Goal: Information Seeking & Learning: Learn about a topic

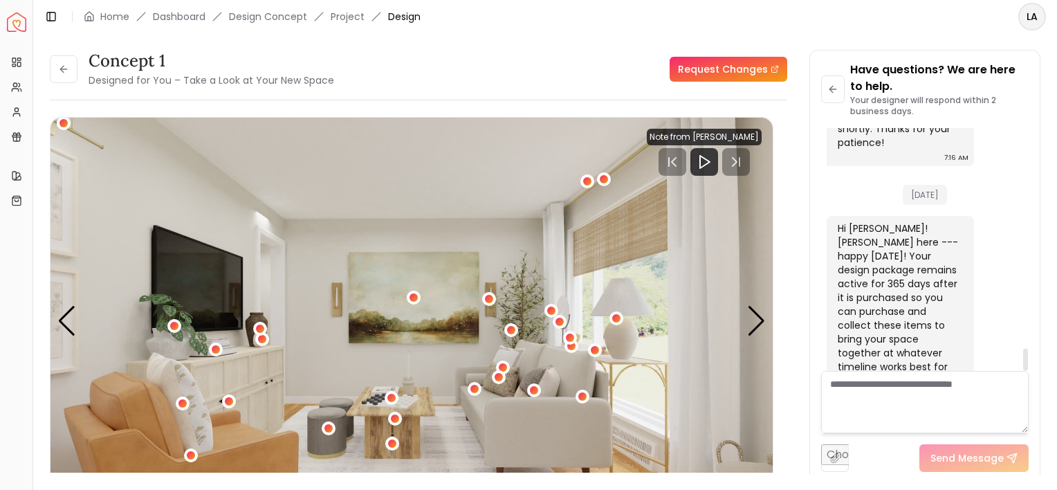
scroll to position [2443, 0]
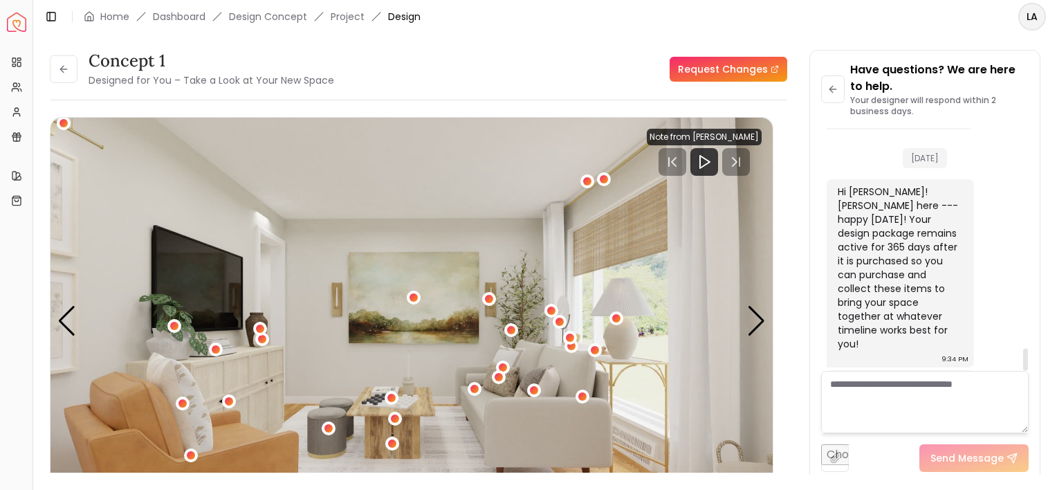
drag, startPoint x: 1024, startPoint y: 352, endPoint x: 1024, endPoint y: 359, distance: 7.0
click at [1024, 359] on div at bounding box center [1025, 359] width 5 height 22
click at [1047, 362] on div "concept 1 Designed for You – Take a Look at Your New Space Request Changes conc…" at bounding box center [545, 253] width 1024 height 441
click at [762, 320] on div "Next slide" at bounding box center [756, 321] width 19 height 30
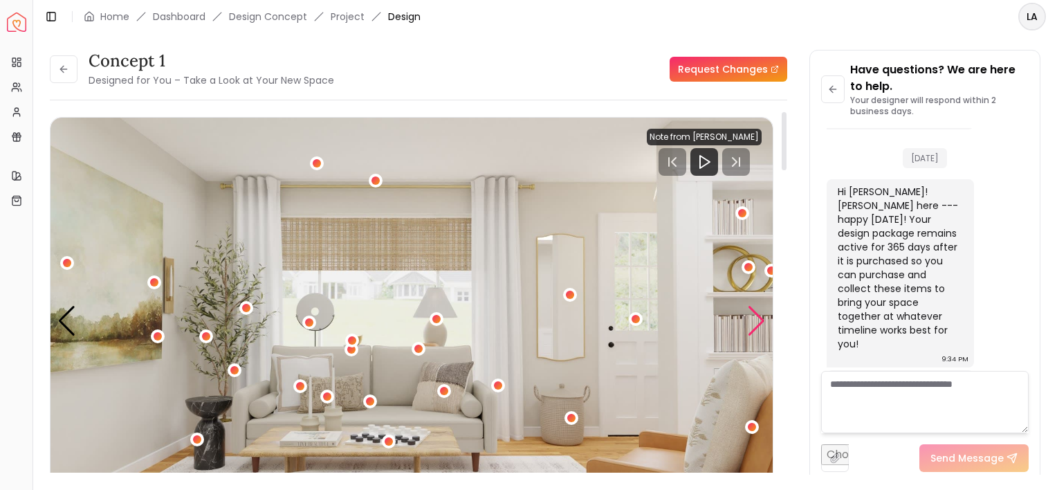
click at [760, 317] on div "Next slide" at bounding box center [756, 321] width 19 height 30
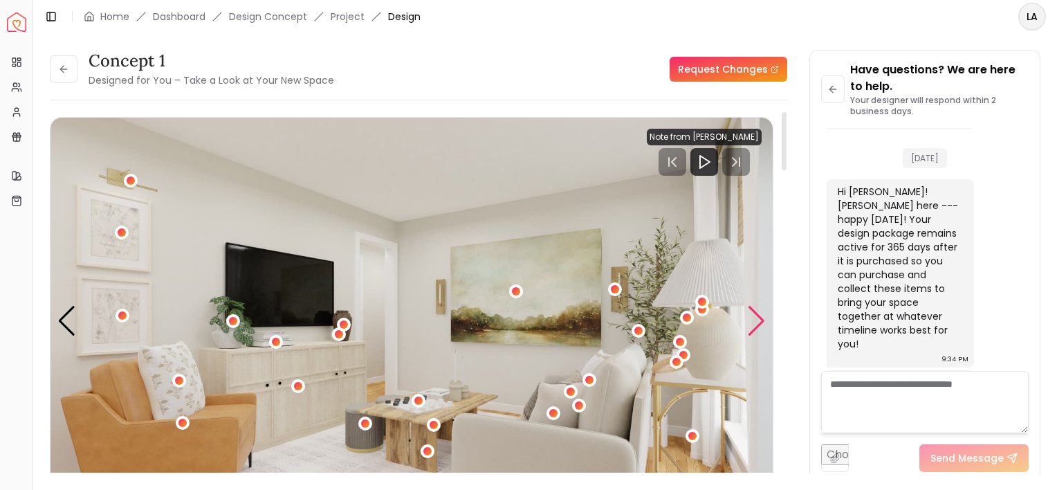
click at [760, 317] on div "Next slide" at bounding box center [756, 321] width 19 height 30
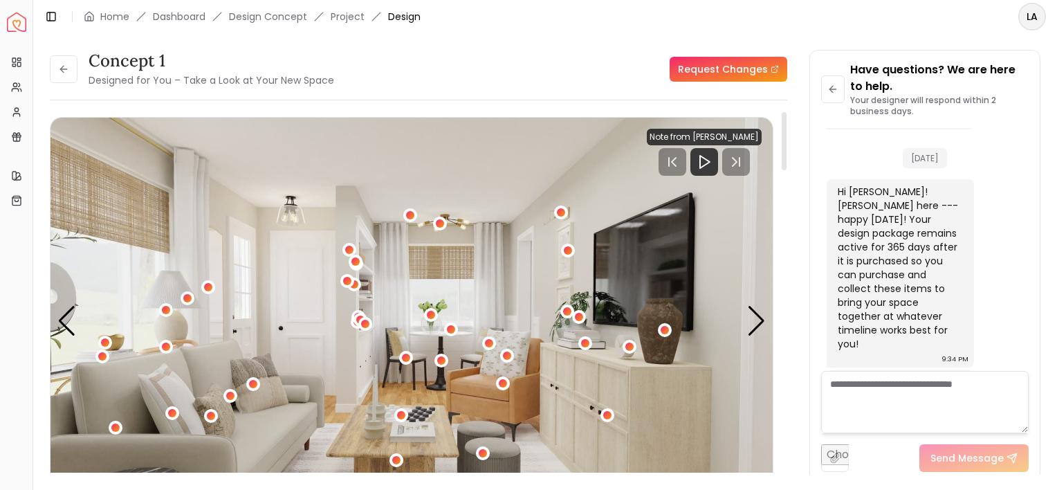
click at [672, 424] on img "4 / 6" at bounding box center [411, 321] width 722 height 406
click at [758, 326] on div "Next slide" at bounding box center [756, 321] width 19 height 30
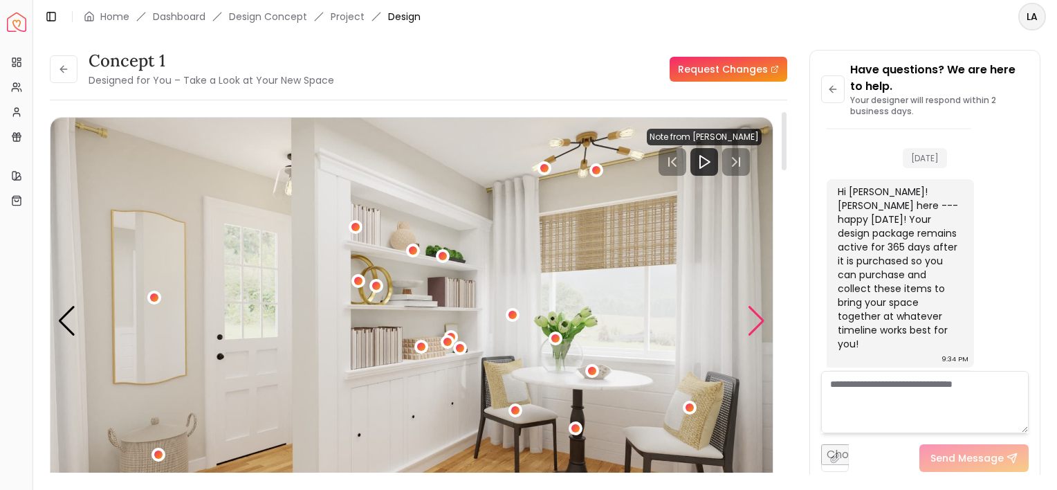
click at [758, 326] on div "Next slide" at bounding box center [756, 321] width 19 height 30
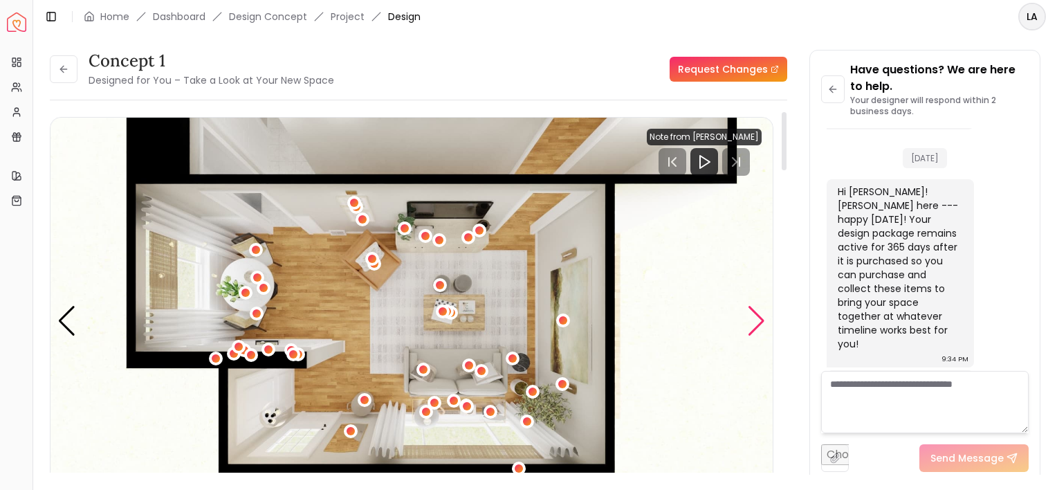
click at [758, 326] on div "Next slide" at bounding box center [756, 321] width 19 height 30
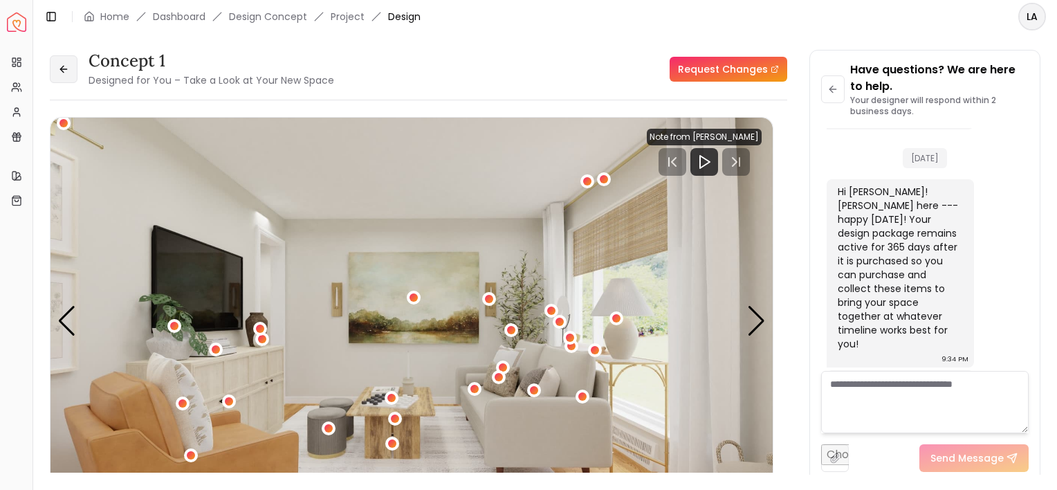
click at [61, 75] on button at bounding box center [64, 69] width 28 height 28
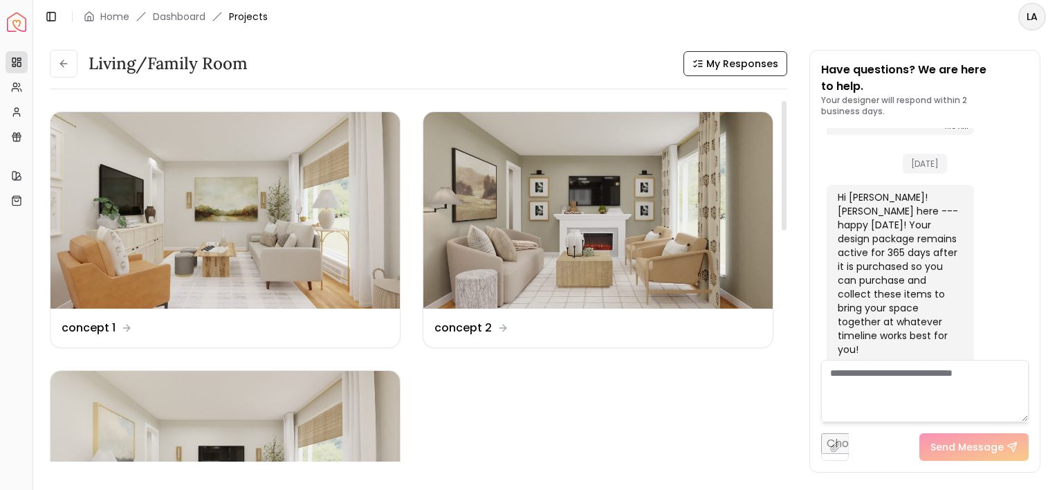
drag, startPoint x: 784, startPoint y: 185, endPoint x: 791, endPoint y: 181, distance: 8.7
click at [786, 181] on div at bounding box center [784, 165] width 5 height 129
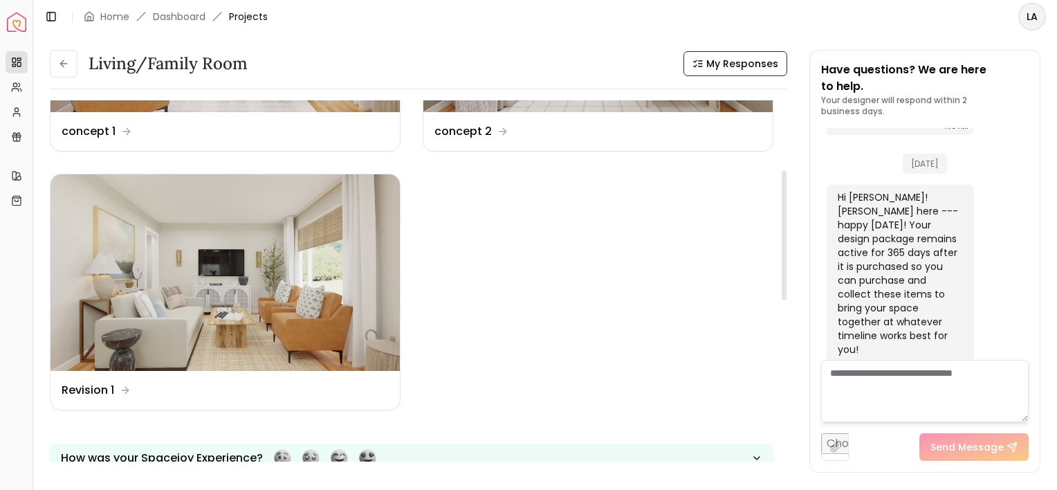
scroll to position [194, 0]
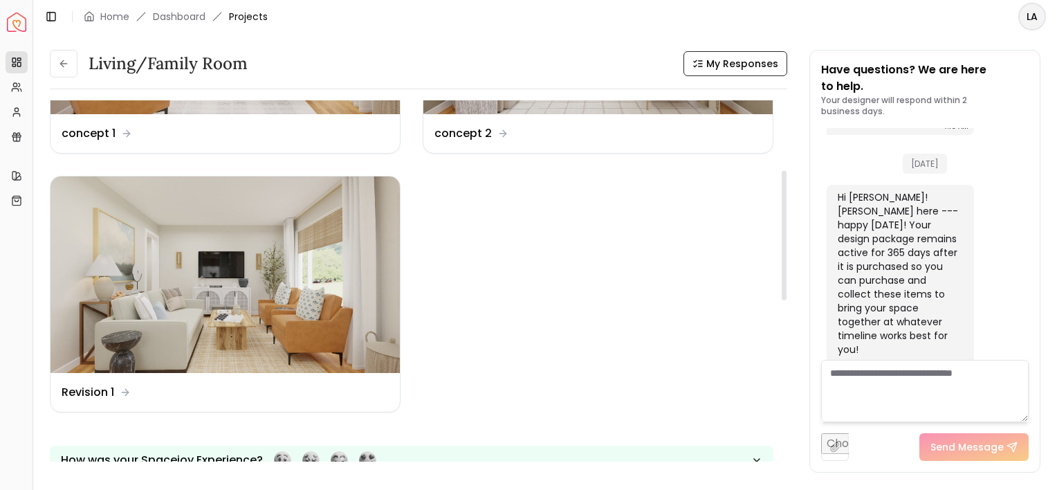
drag, startPoint x: 786, startPoint y: 187, endPoint x: 801, endPoint y: 257, distance: 71.5
click at [786, 257] on div at bounding box center [784, 235] width 5 height 129
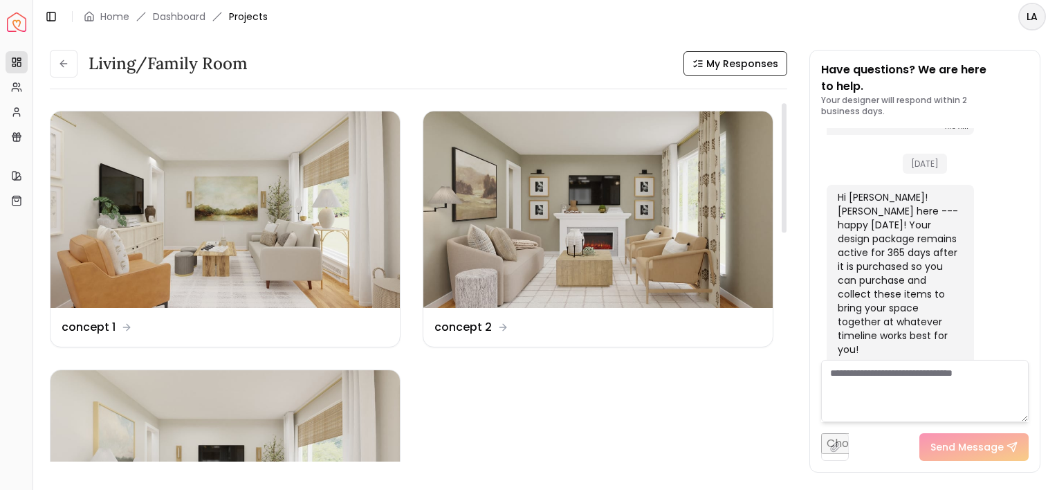
scroll to position [0, 0]
drag, startPoint x: 782, startPoint y: 235, endPoint x: 775, endPoint y: 151, distance: 84.0
click at [782, 151] on div at bounding box center [784, 165] width 5 height 129
click at [265, 227] on img at bounding box center [224, 210] width 349 height 196
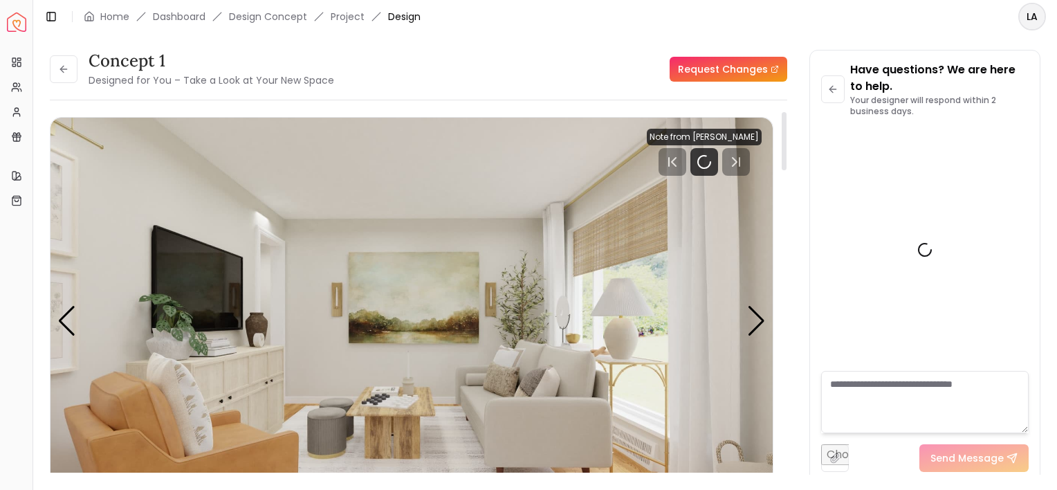
scroll to position [2443, 0]
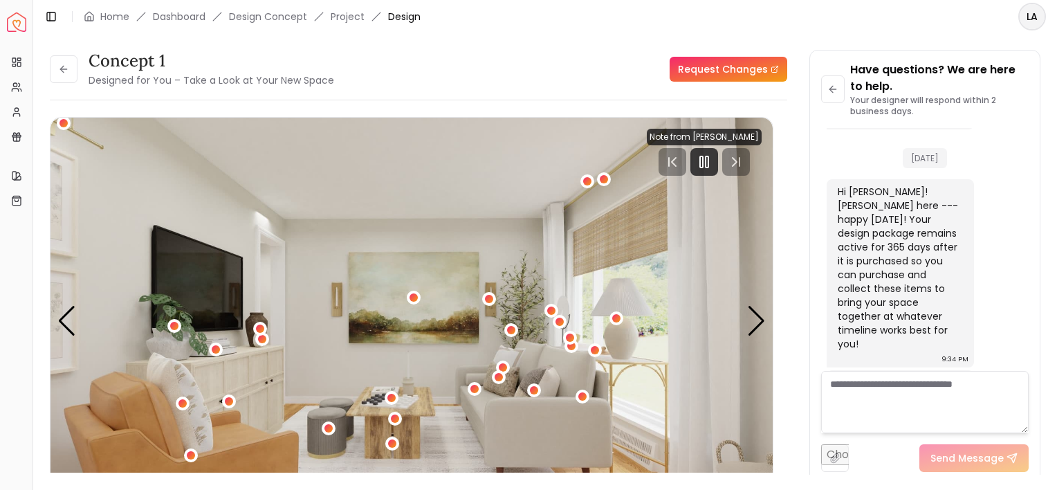
click at [769, 24] on header "Toggle Sidebar Home Dashboard Design Concept Project Design LA" at bounding box center [545, 16] width 1024 height 33
click at [1026, 303] on div at bounding box center [1025, 249] width 7 height 243
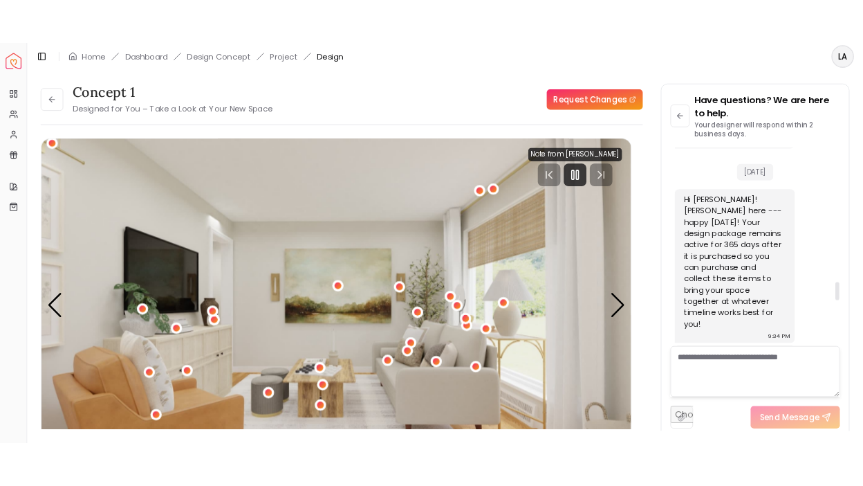
scroll to position [1823, 0]
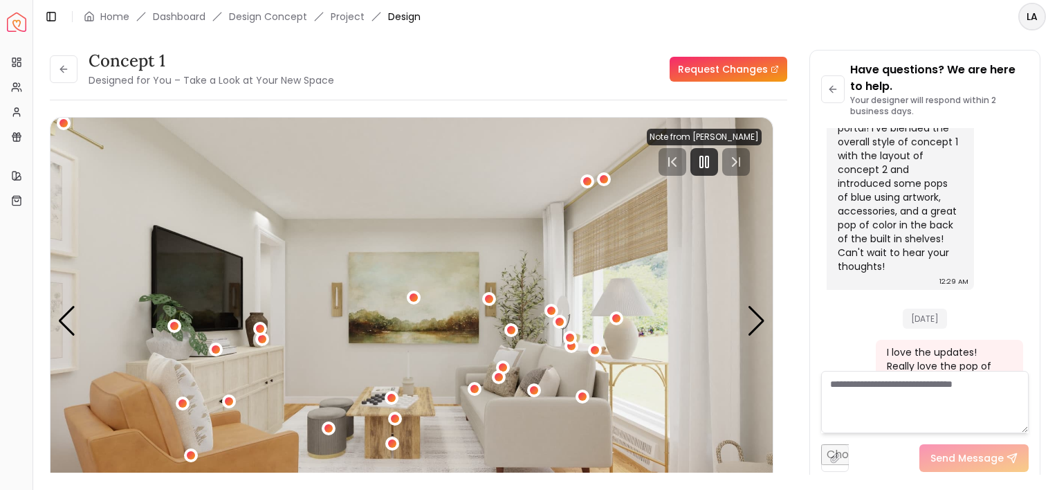
click at [1046, 279] on div "concept 1 Designed for You – Take a Look at Your New Space Request Changes conc…" at bounding box center [545, 253] width 1024 height 441
click at [562, 55] on div "concept 1 Designed for You – Take a Look at Your New Space Request Changes" at bounding box center [418, 69] width 737 height 39
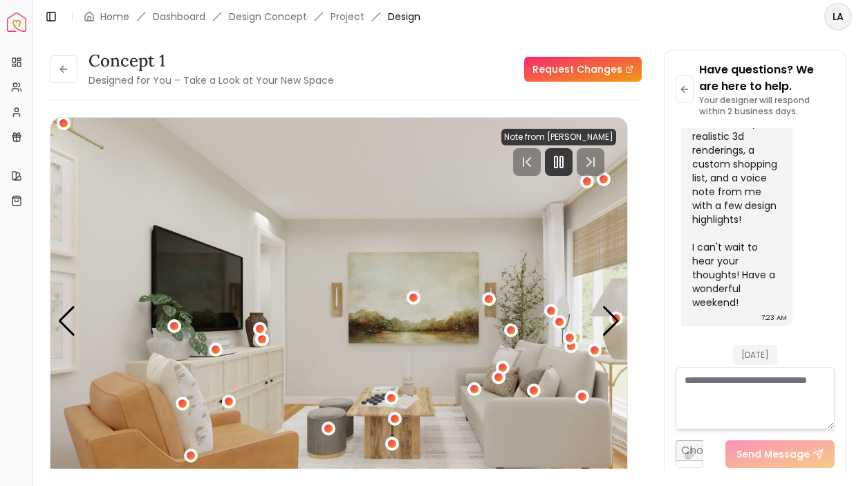
scroll to position [2321, 0]
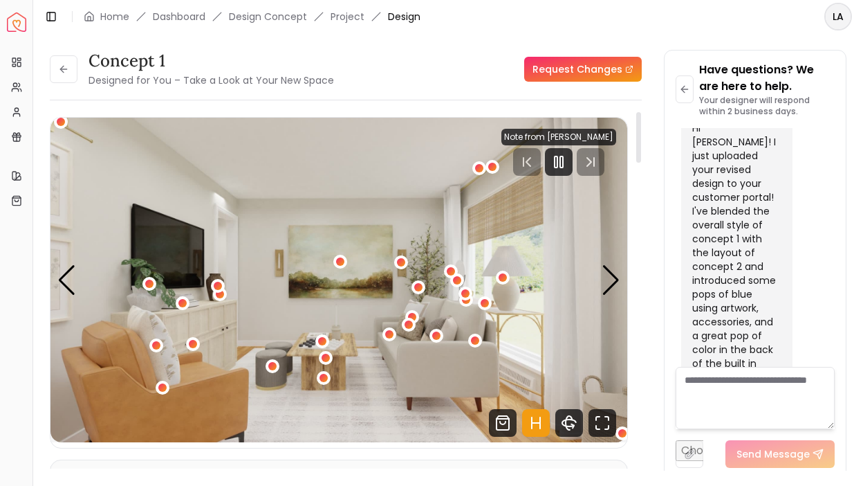
click at [650, 363] on div "concept 1 Designed for You – Take a Look at Your New Space Request Changes conc…" at bounding box center [448, 252] width 797 height 404
click at [858, 338] on div "concept 1 Designed for You – Take a Look at Your New Space Request Changes conc…" at bounding box center [448, 251] width 830 height 437
click at [598, 416] on icon "Fullscreen" at bounding box center [597, 417] width 3 height 3
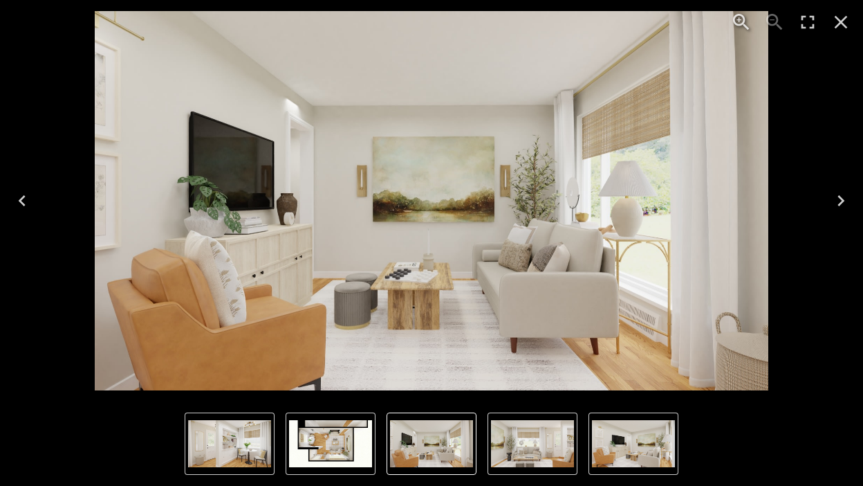
click at [840, 20] on icon "Close" at bounding box center [841, 22] width 13 height 13
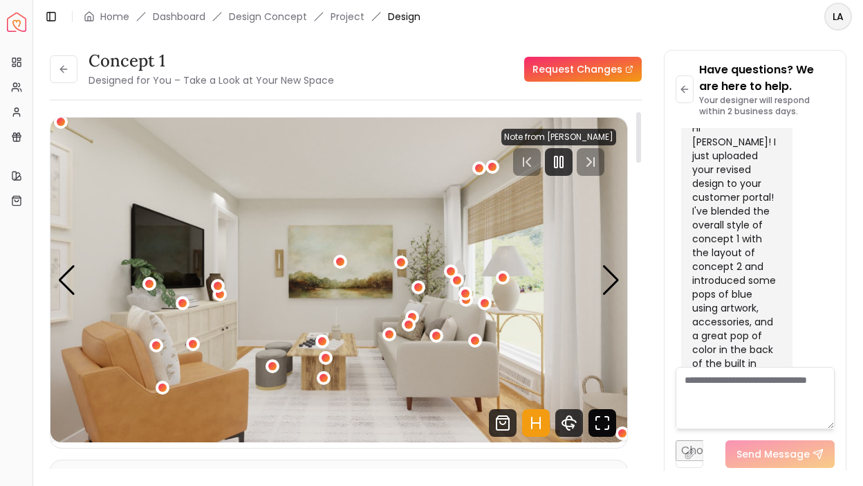
click at [603, 423] on icon "Fullscreen" at bounding box center [603, 423] width 28 height 28
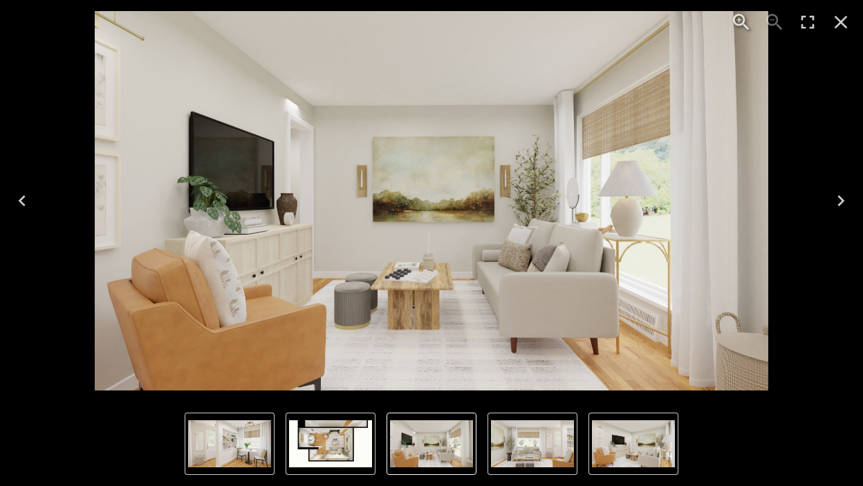
click at [841, 200] on icon "Next" at bounding box center [841, 201] width 22 height 22
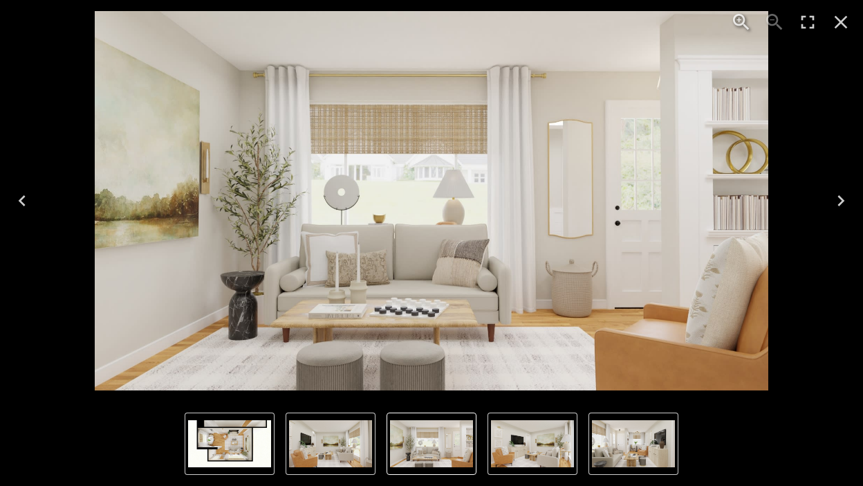
click at [841, 200] on icon "Next" at bounding box center [841, 201] width 22 height 22
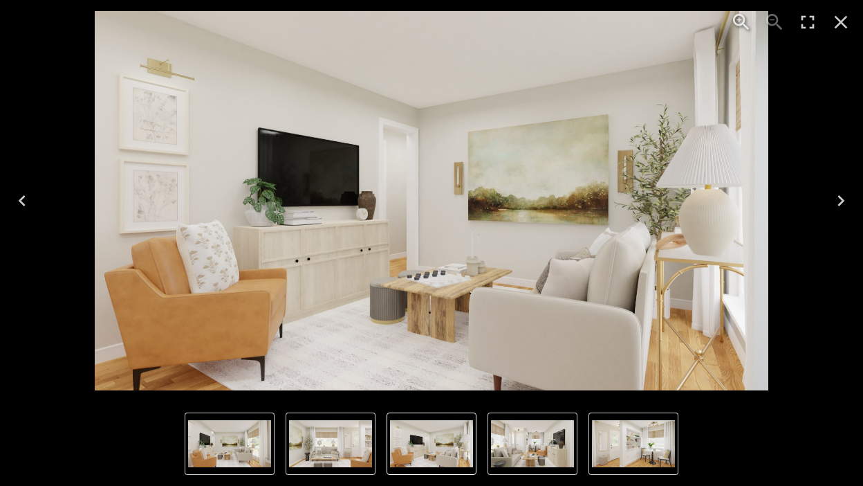
click at [841, 200] on icon "Next" at bounding box center [841, 201] width 22 height 22
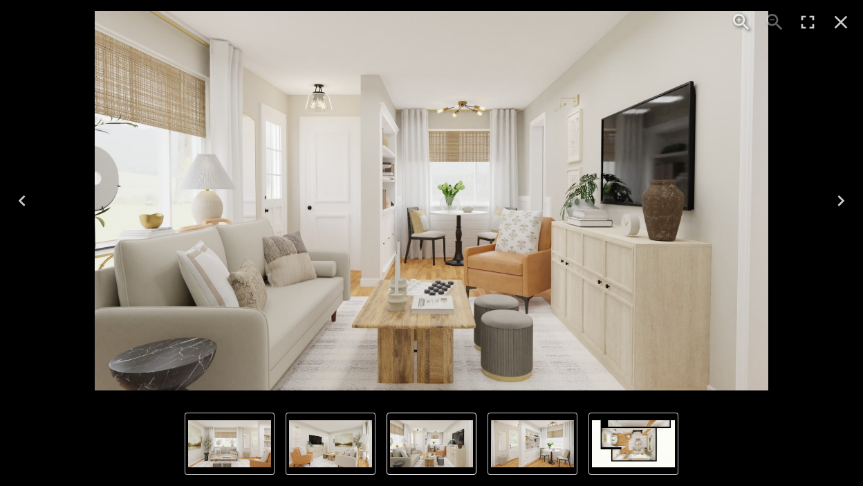
click at [838, 203] on icon "Next" at bounding box center [841, 201] width 22 height 22
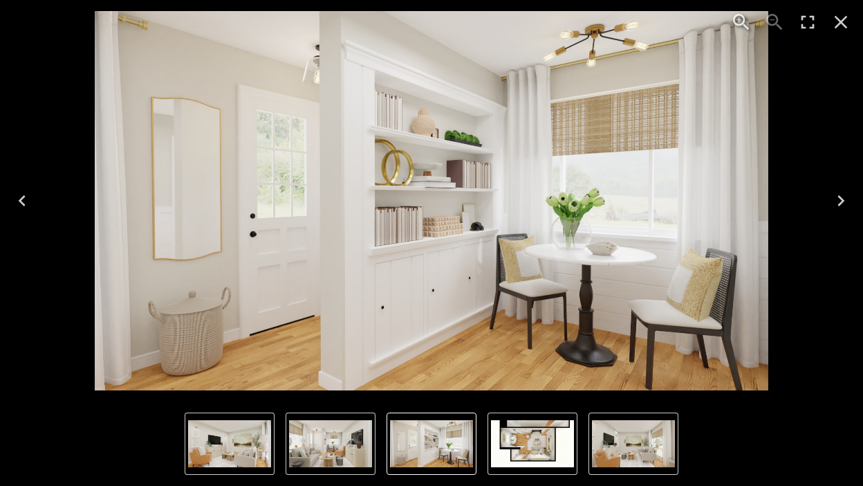
click at [838, 203] on icon "Next" at bounding box center [841, 201] width 22 height 22
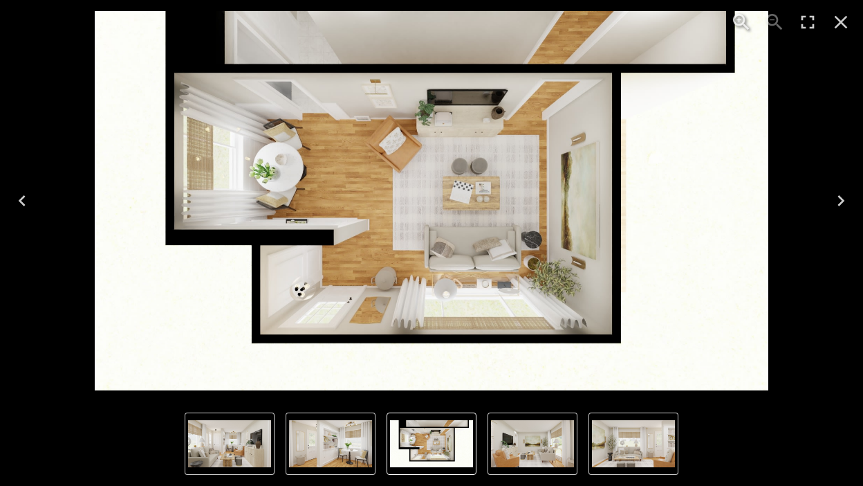
click at [838, 203] on icon "Next" at bounding box center [841, 201] width 22 height 22
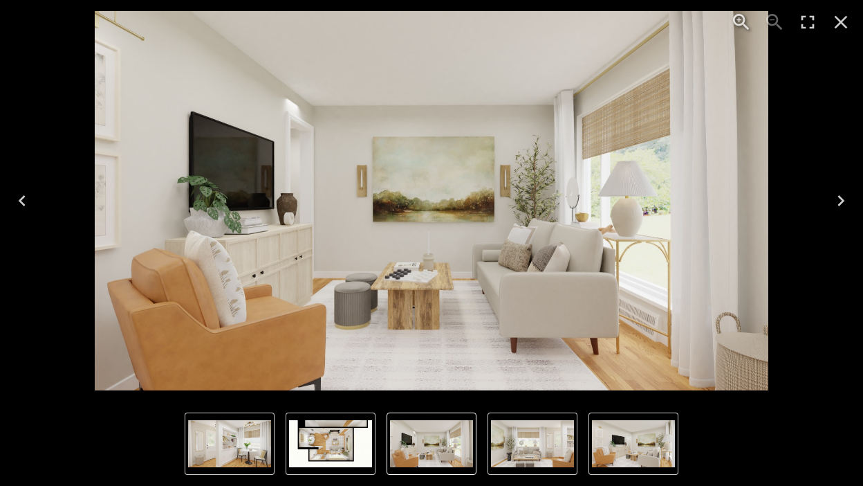
click at [849, 21] on icon "Close" at bounding box center [841, 22] width 22 height 22
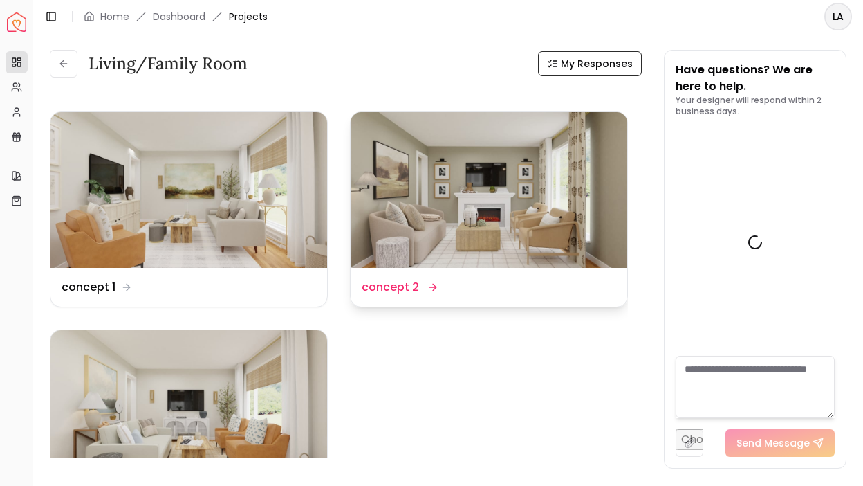
scroll to position [3288, 0]
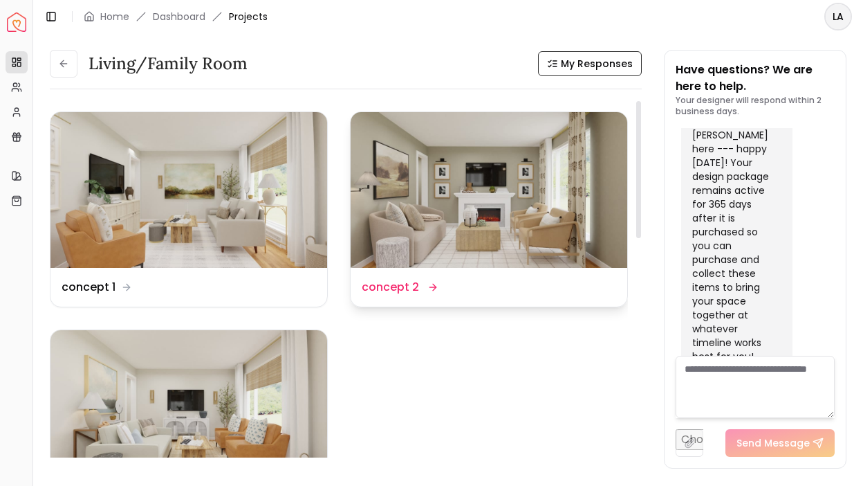
click at [448, 151] on img at bounding box center [489, 190] width 277 height 156
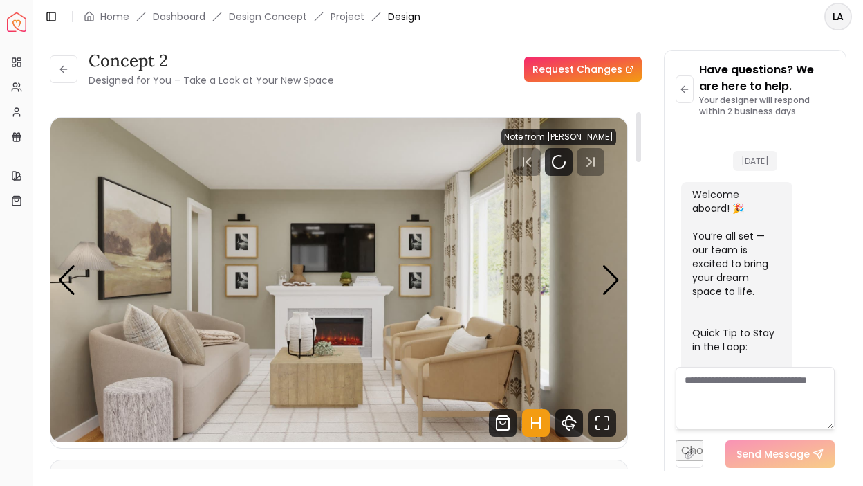
scroll to position [3277, 0]
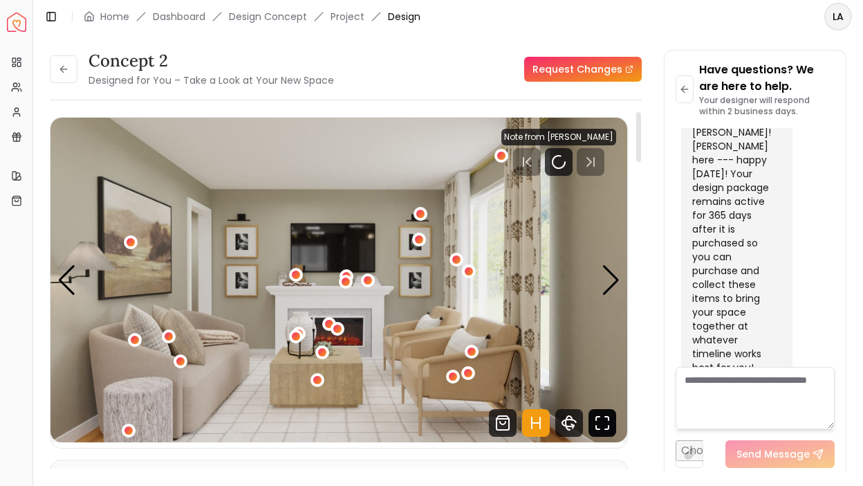
click at [605, 423] on icon "Fullscreen" at bounding box center [603, 423] width 28 height 28
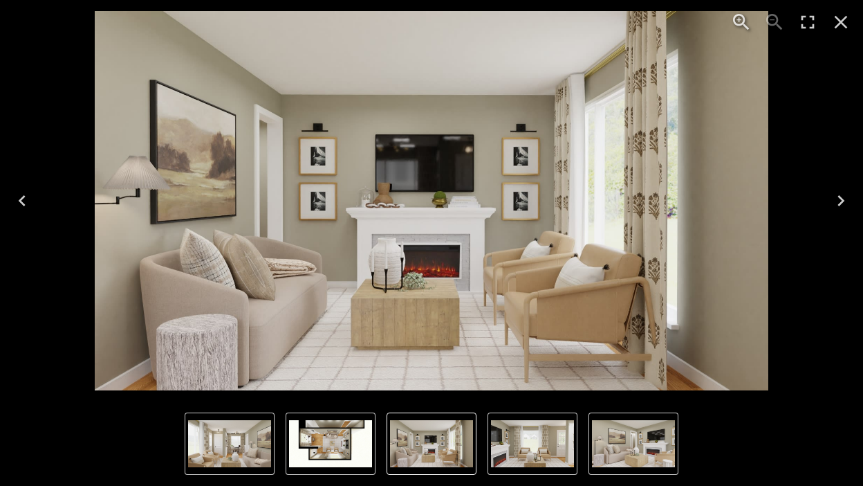
click at [841, 208] on icon "Next" at bounding box center [841, 201] width 22 height 22
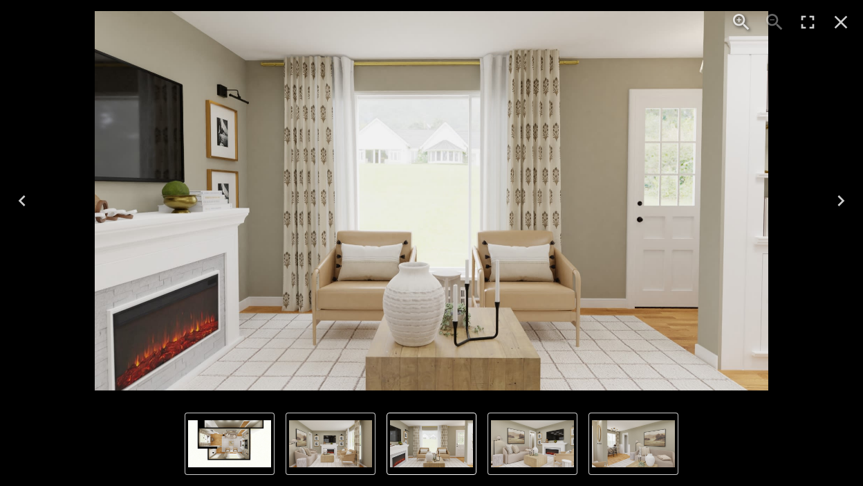
click at [841, 208] on icon "Next" at bounding box center [841, 201] width 22 height 22
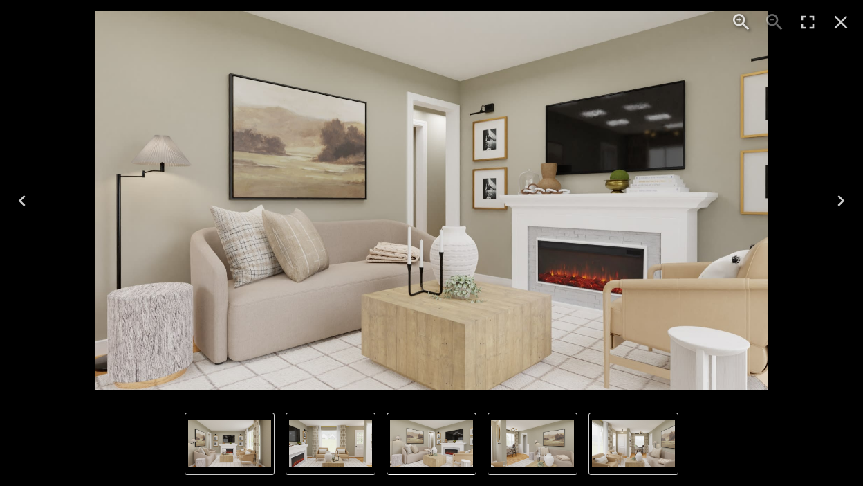
click at [841, 201] on icon "Next" at bounding box center [841, 201] width 22 height 22
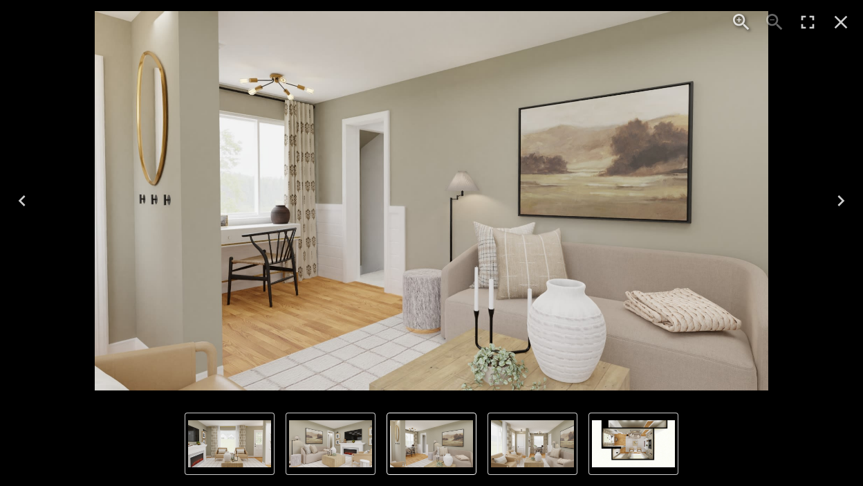
click at [841, 201] on icon "Next" at bounding box center [841, 201] width 22 height 22
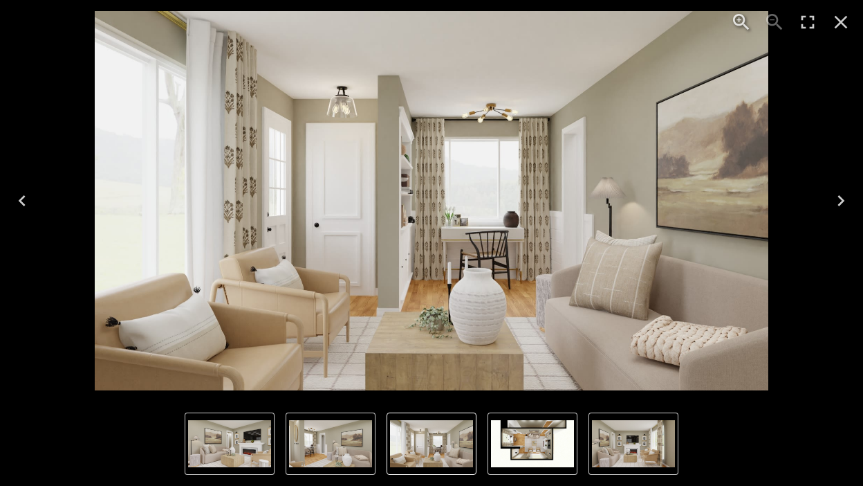
click at [841, 201] on icon "Next" at bounding box center [841, 201] width 22 height 22
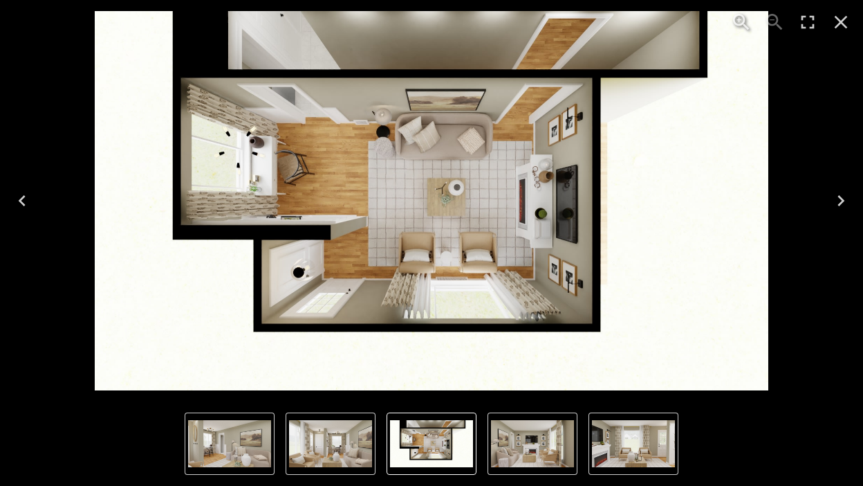
click at [841, 201] on icon "Next" at bounding box center [841, 201] width 22 height 22
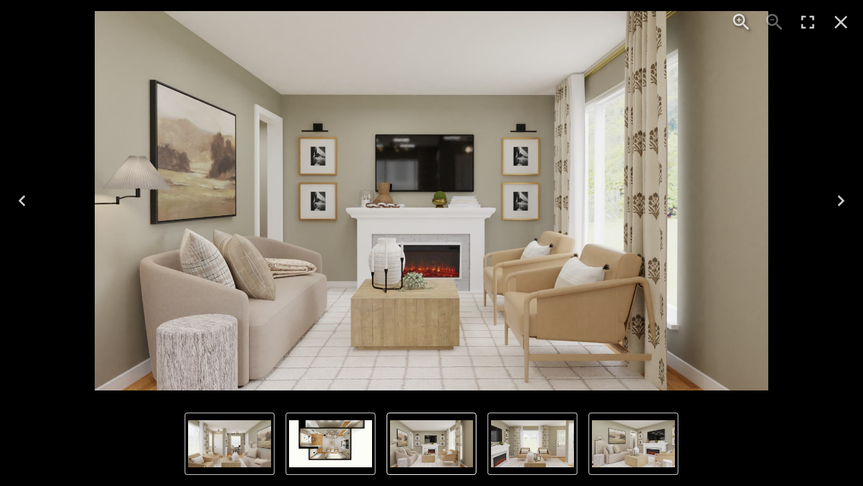
click at [843, 24] on icon "Close" at bounding box center [841, 22] width 13 height 13
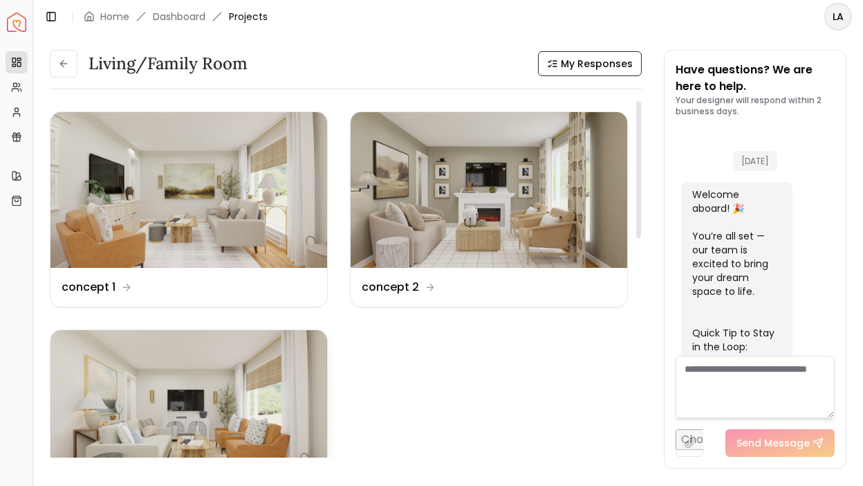
scroll to position [3288, 0]
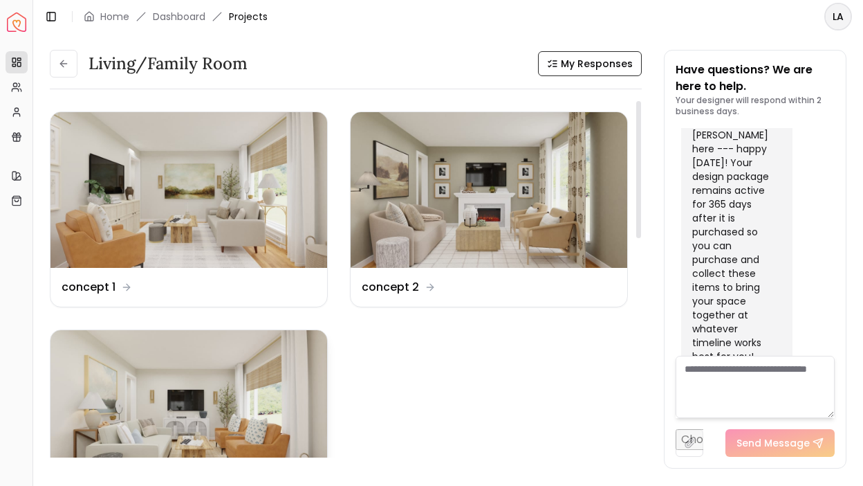
click at [199, 396] on img at bounding box center [188, 408] width 277 height 156
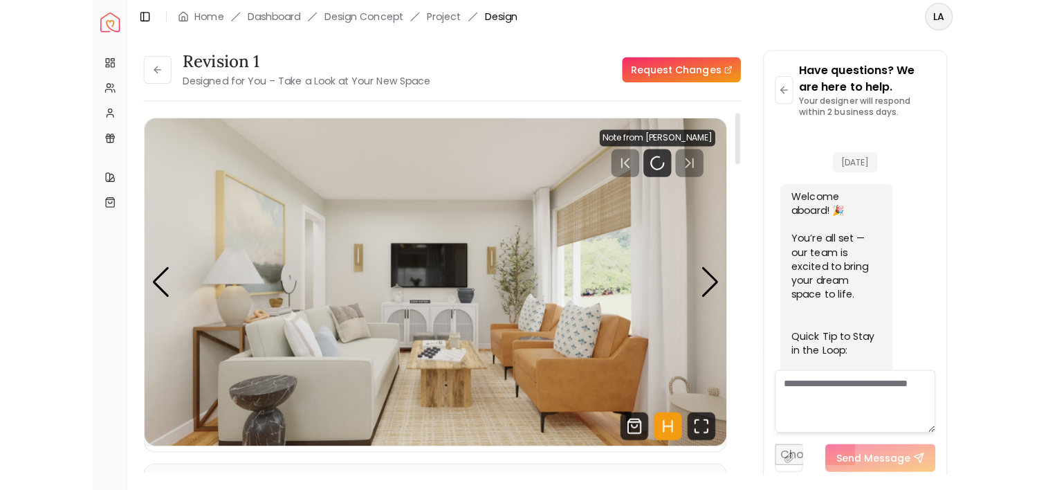
scroll to position [3277, 0]
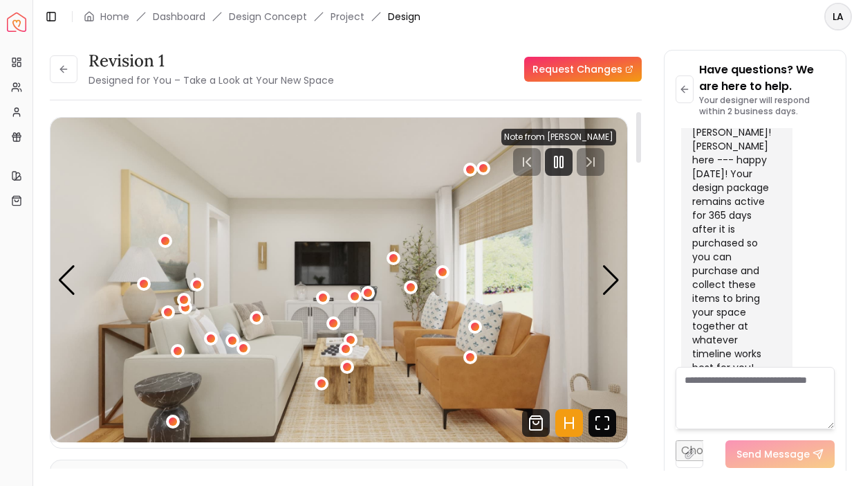
click at [606, 423] on icon "Fullscreen" at bounding box center [603, 423] width 28 height 28
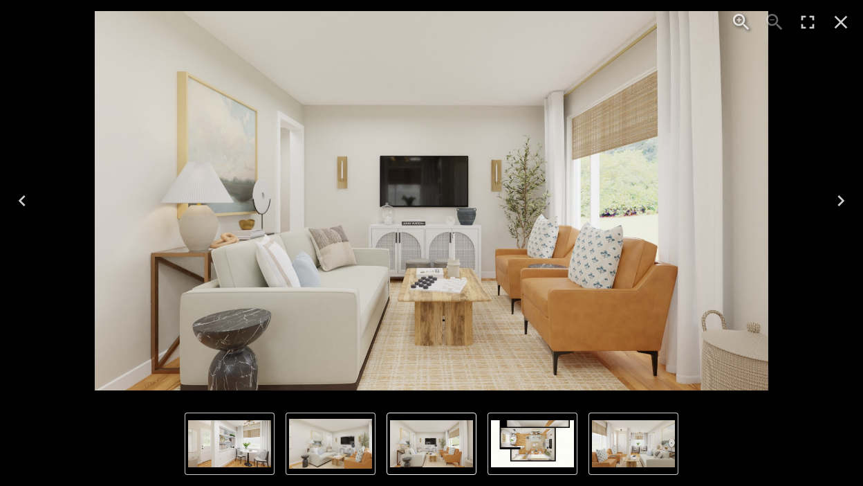
click at [839, 202] on icon "Next" at bounding box center [841, 201] width 22 height 22
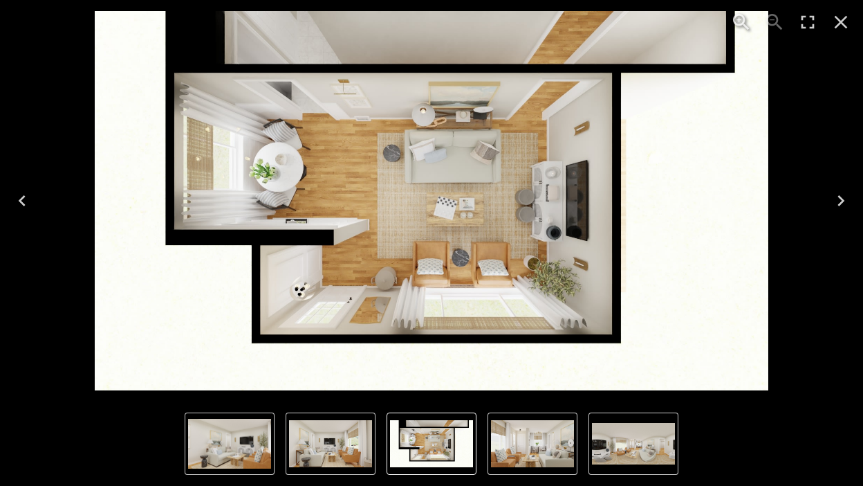
click at [839, 202] on icon "Next" at bounding box center [841, 201] width 22 height 22
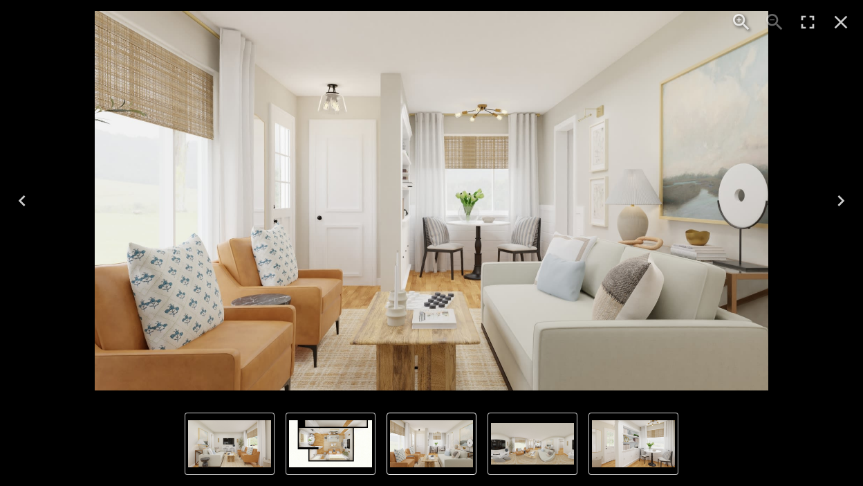
click at [839, 202] on icon "Next" at bounding box center [841, 201] width 22 height 22
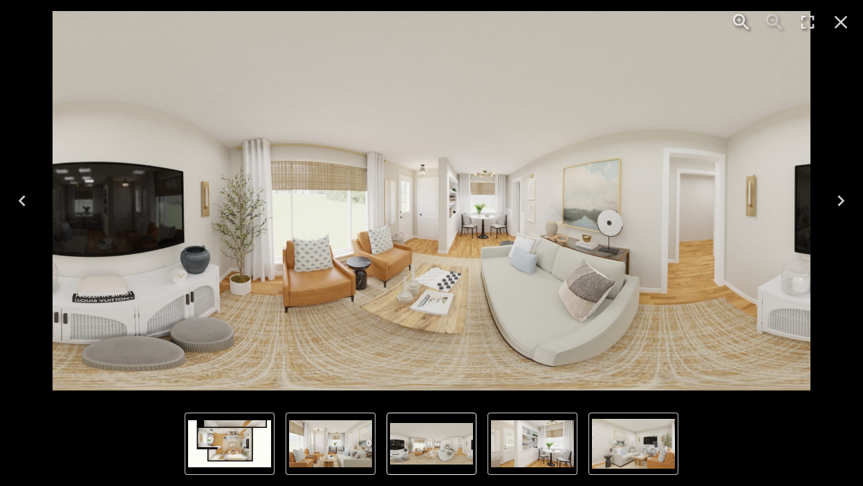
click at [839, 202] on icon "Next" at bounding box center [841, 201] width 22 height 22
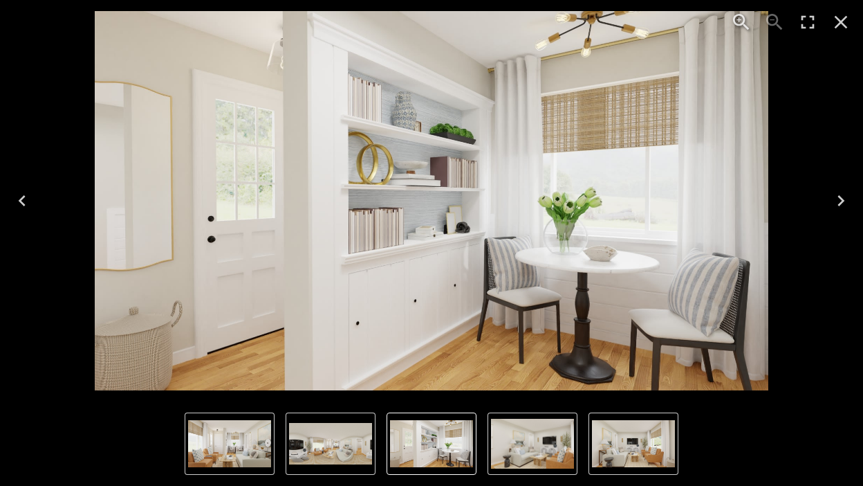
click at [838, 201] on icon "Next" at bounding box center [841, 201] width 22 height 22
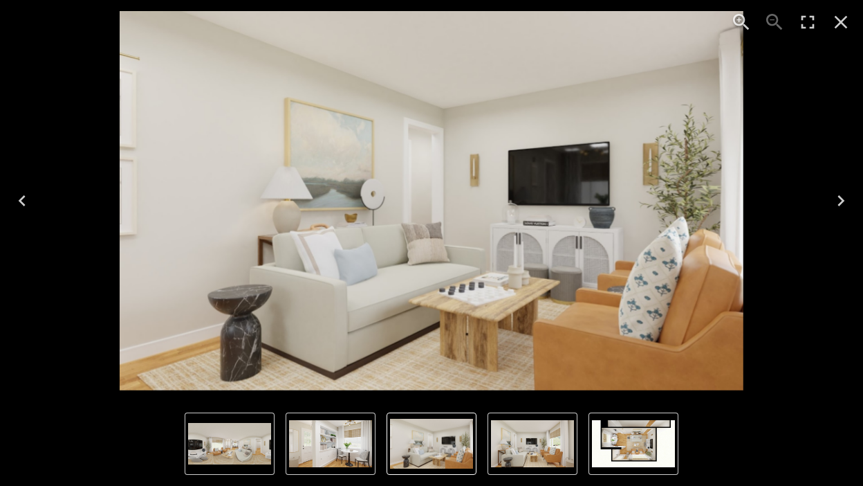
click at [838, 201] on icon "Next" at bounding box center [841, 201] width 22 height 22
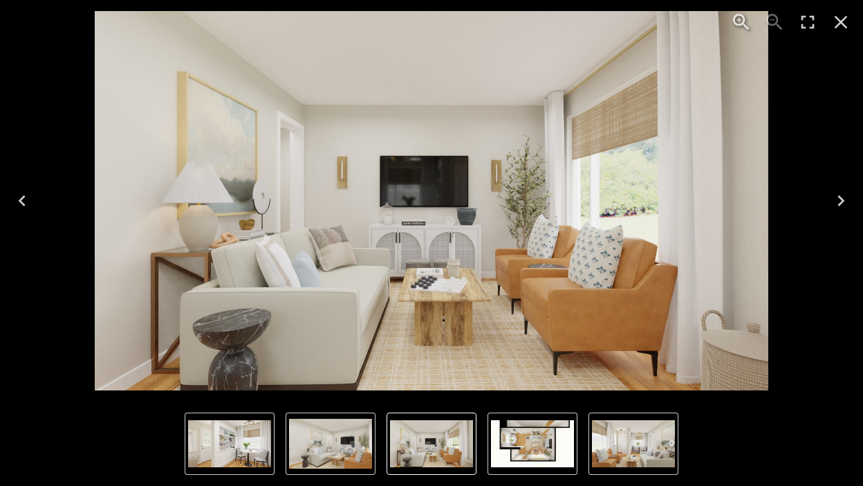
click at [838, 201] on icon "Next" at bounding box center [841, 201] width 22 height 22
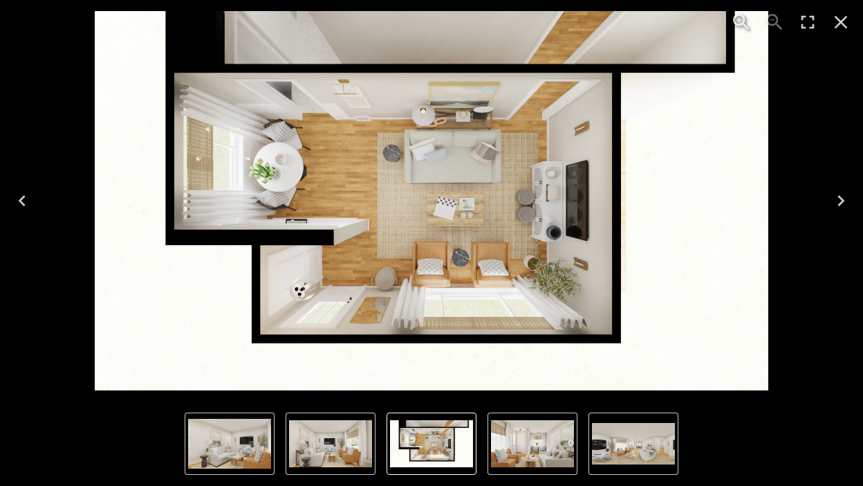
click at [838, 201] on icon "Next" at bounding box center [841, 201] width 22 height 22
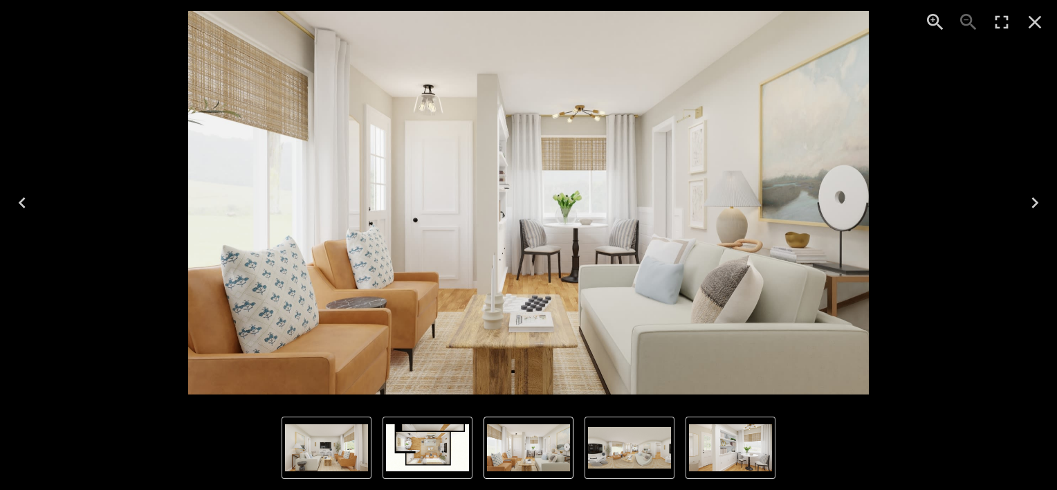
scroll to position [2443, 0]
click at [20, 205] on icon "Previous" at bounding box center [22, 203] width 22 height 22
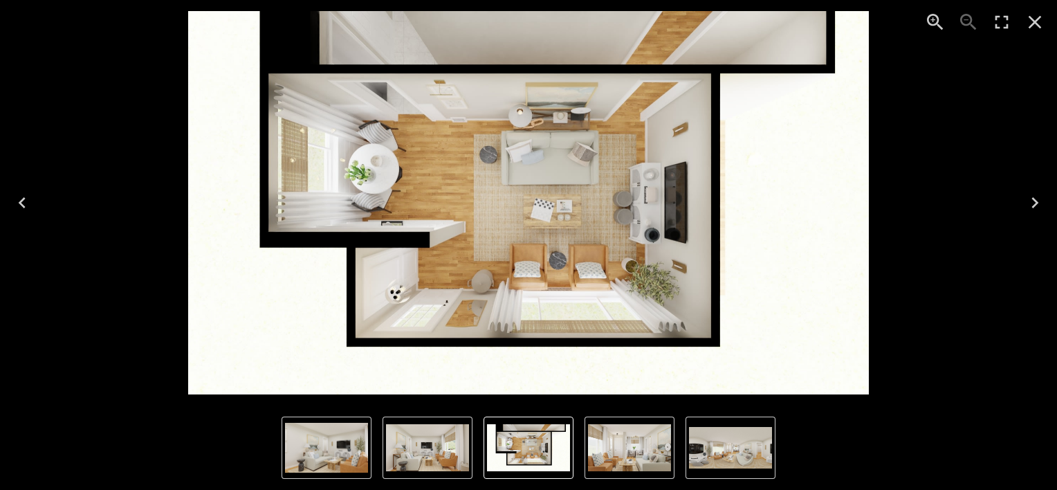
click at [20, 205] on icon "Previous" at bounding box center [22, 203] width 22 height 22
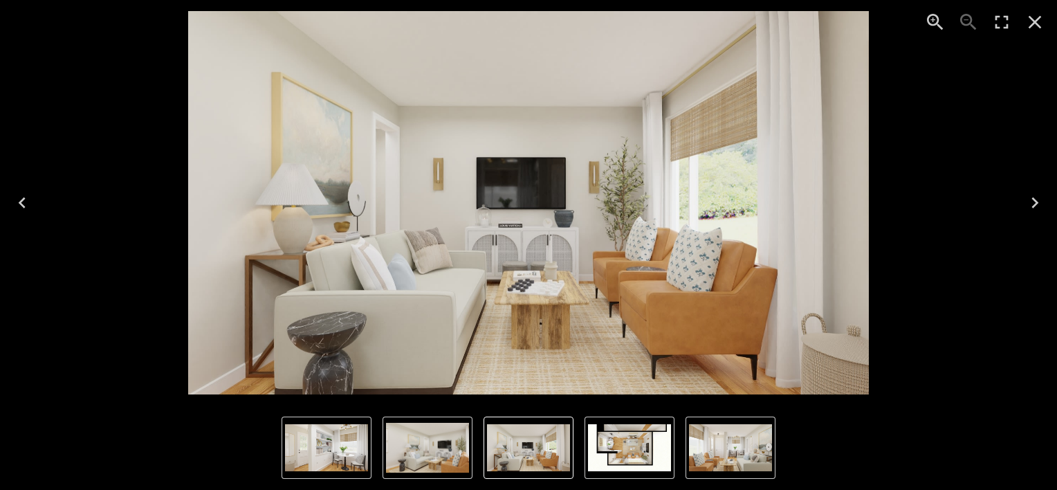
click at [1035, 202] on icon "Next" at bounding box center [1035, 203] width 22 height 22
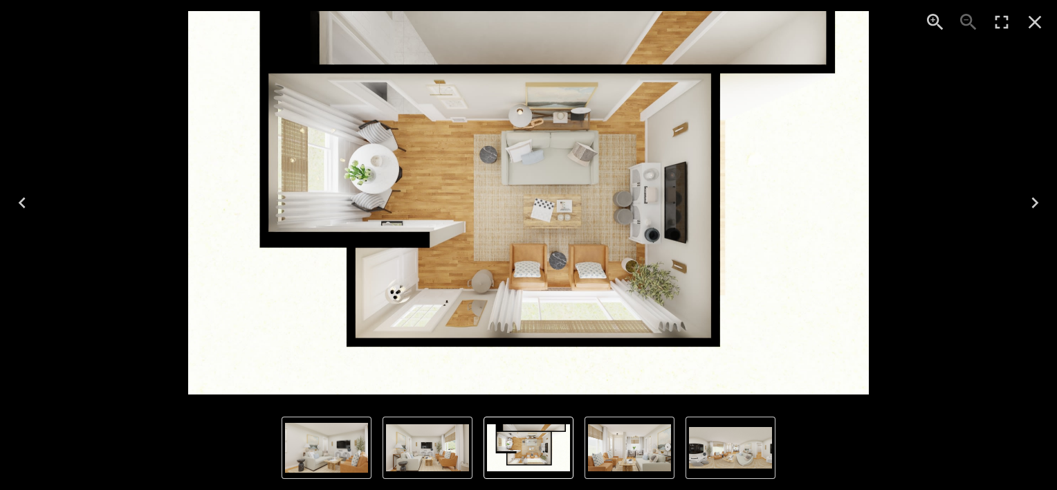
click at [1035, 202] on icon "Next" at bounding box center [1035, 203] width 22 height 22
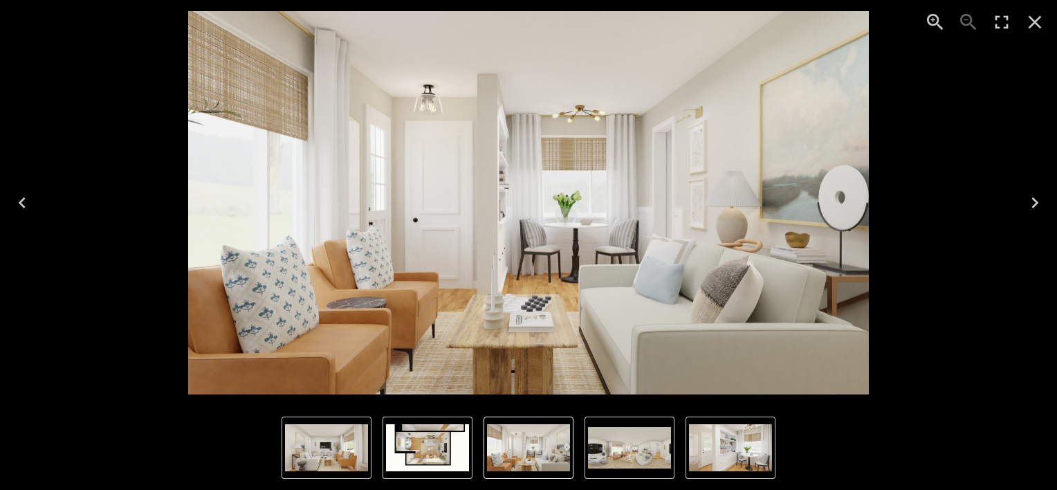
click at [1035, 202] on icon "Next" at bounding box center [1035, 203] width 22 height 22
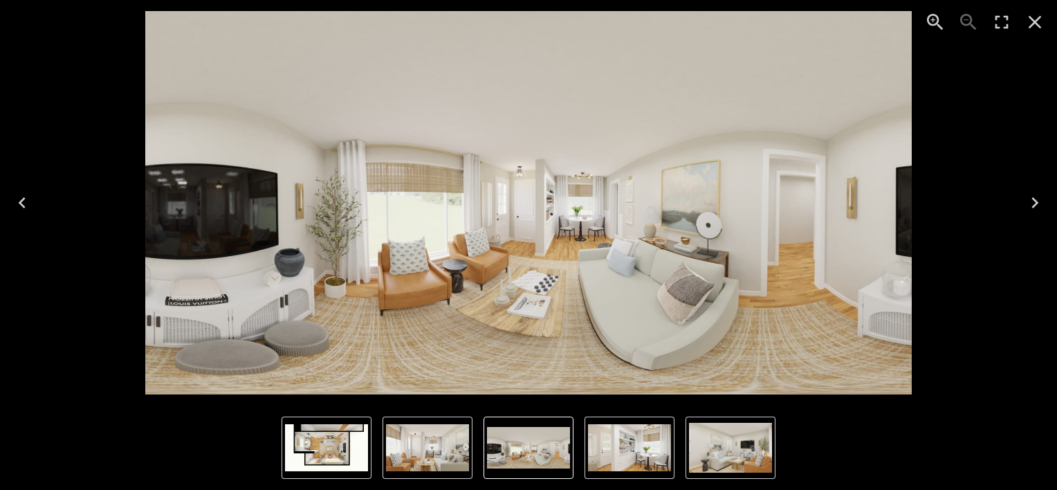
click at [1035, 202] on icon "Next" at bounding box center [1035, 203] width 22 height 22
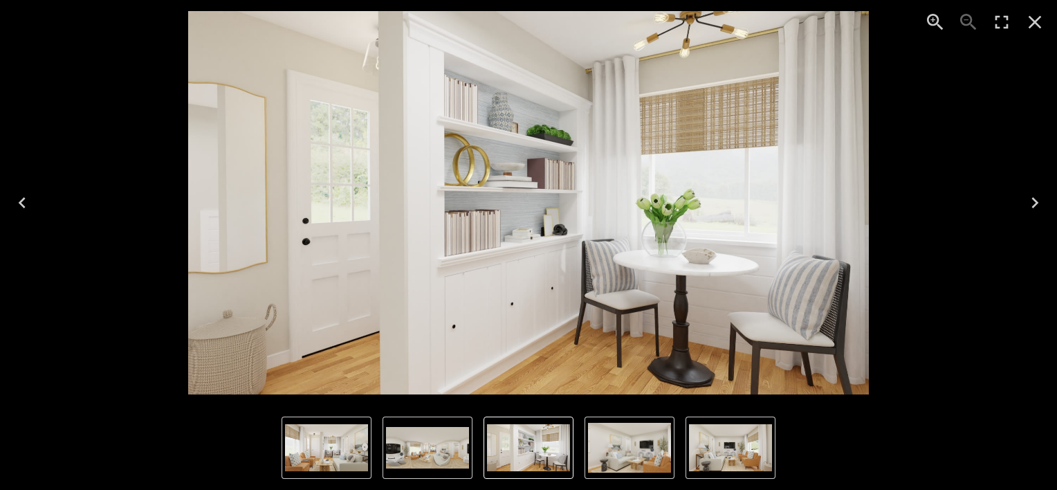
click at [20, 209] on icon "Previous" at bounding box center [22, 203] width 22 height 22
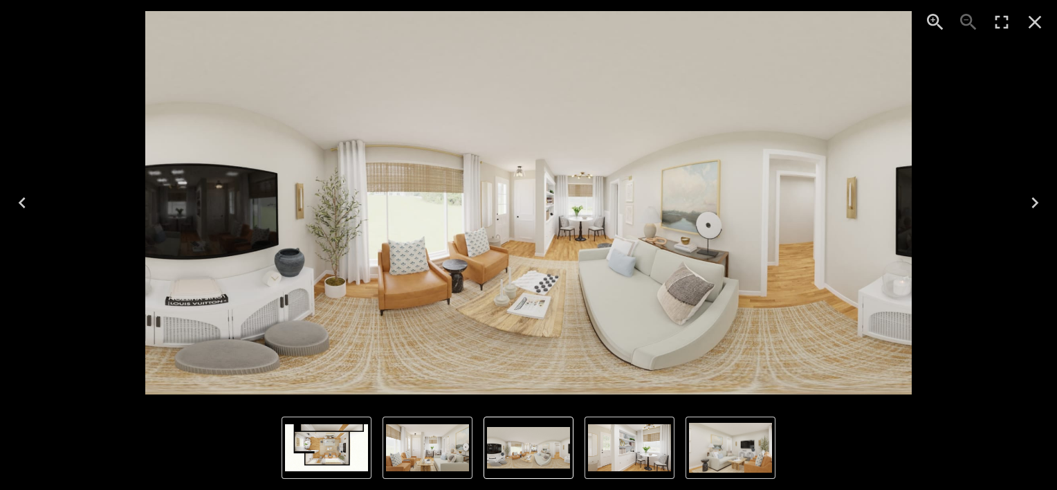
click at [20, 209] on icon "Previous" at bounding box center [22, 203] width 22 height 22
